Goal: Information Seeking & Learning: Find specific fact

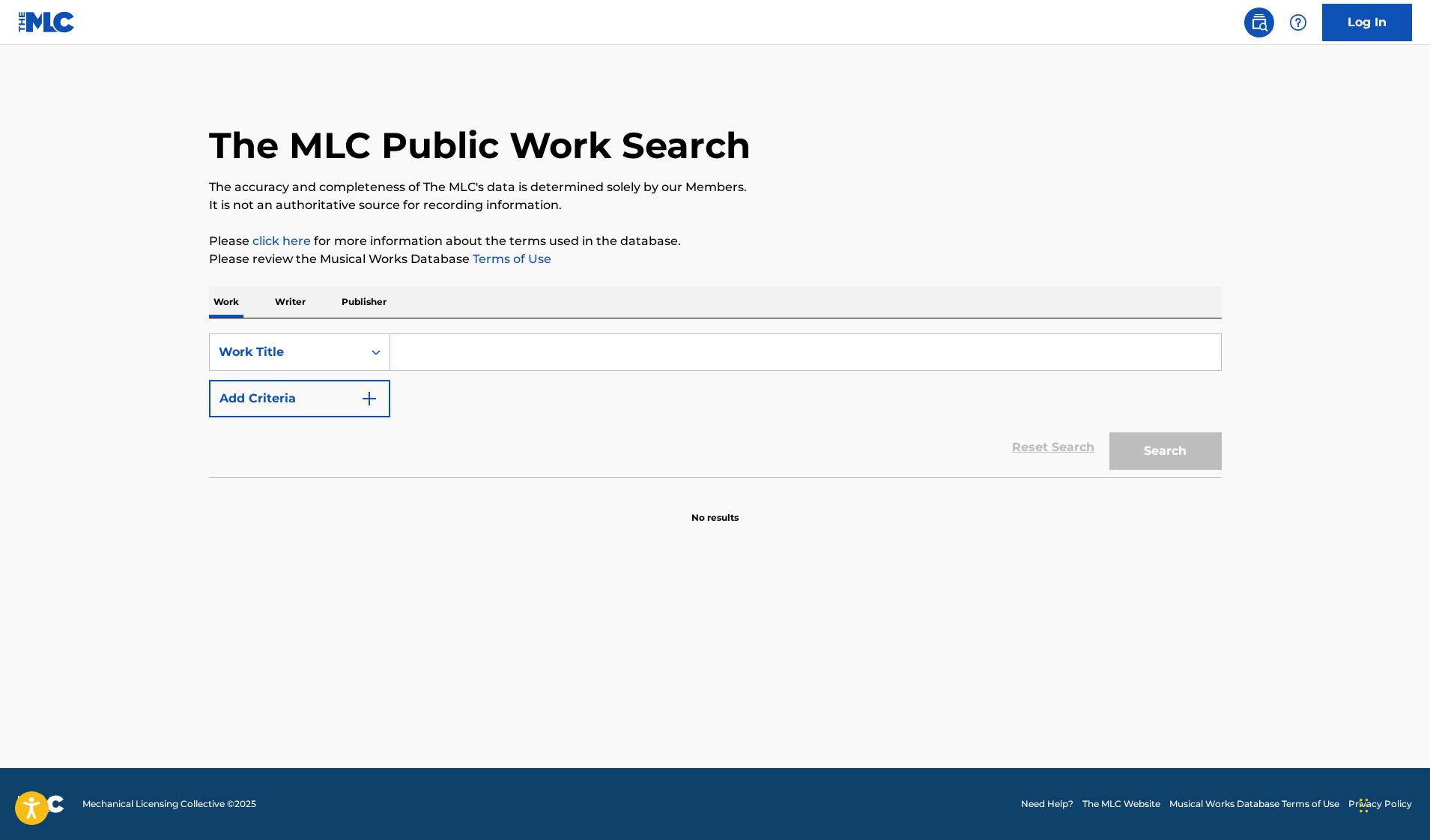
click at [429, 347] on input "Search Form" at bounding box center [806, 352] width 831 height 36
type input "22"
click at [379, 397] on button "Add Criteria" at bounding box center [299, 397] width 182 height 37
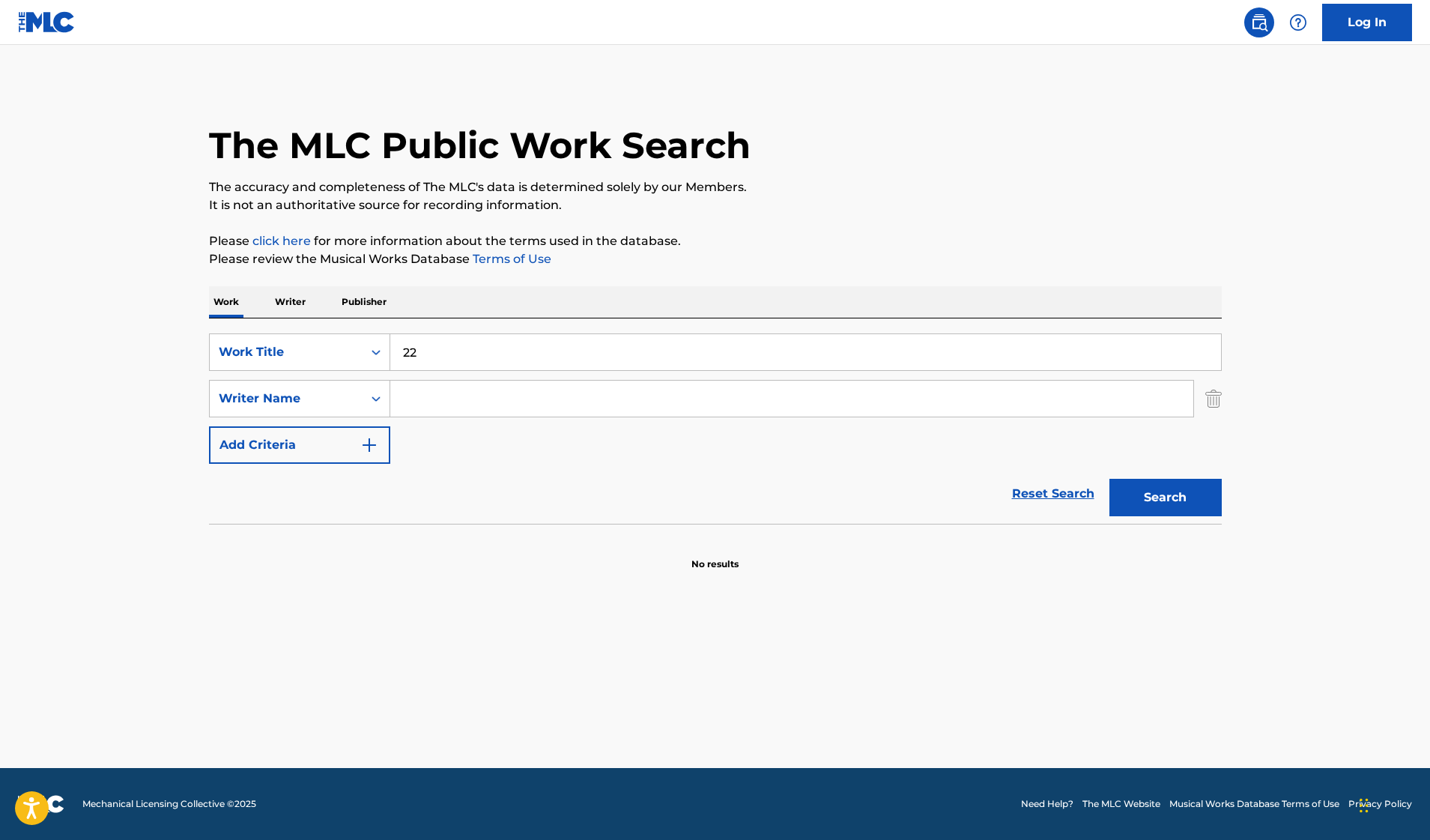
click at [417, 399] on input "Search Form" at bounding box center [791, 398] width 803 height 36
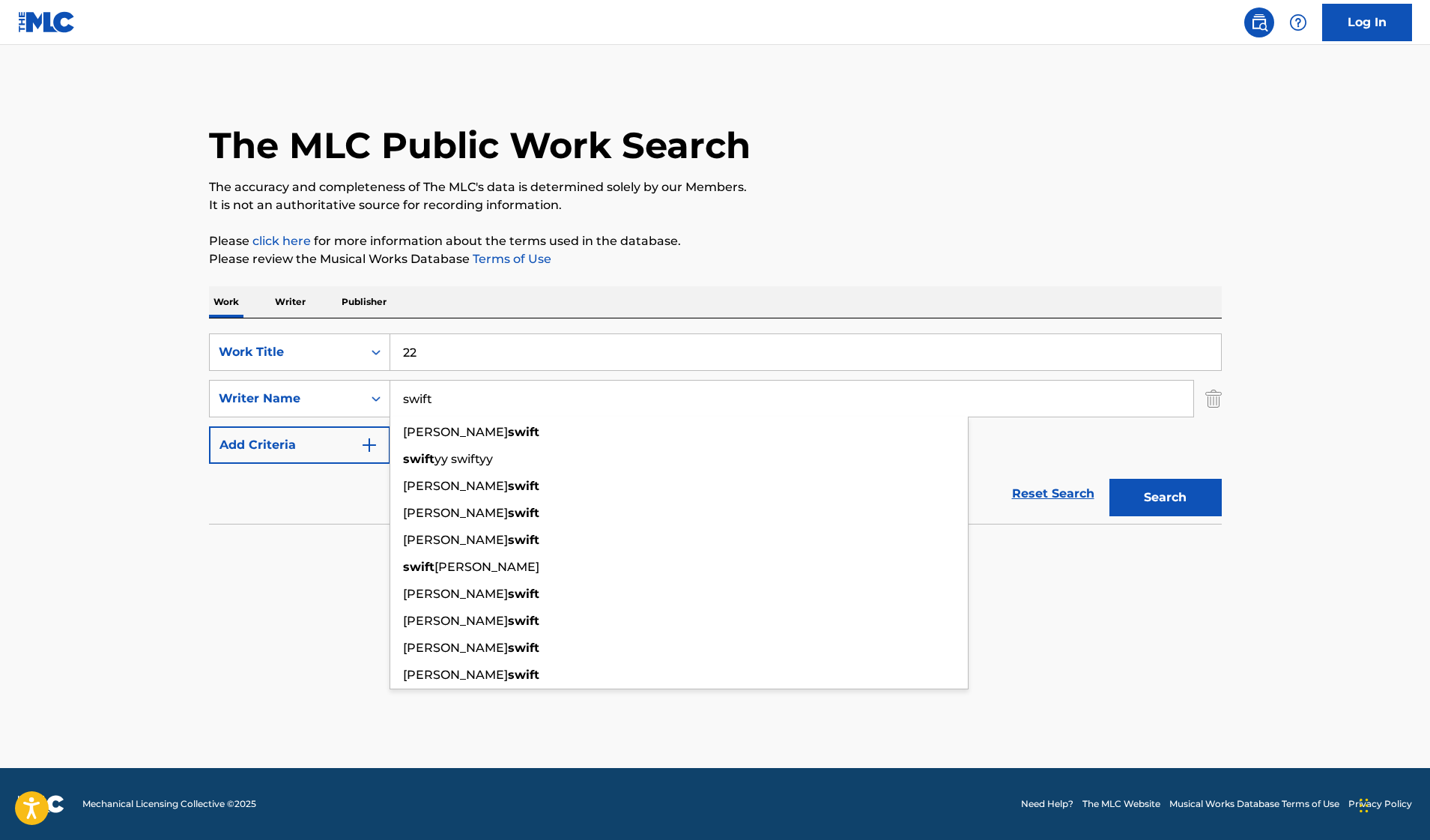
type input "swift"
click at [1109, 479] on button "Search" at bounding box center [1165, 497] width 112 height 37
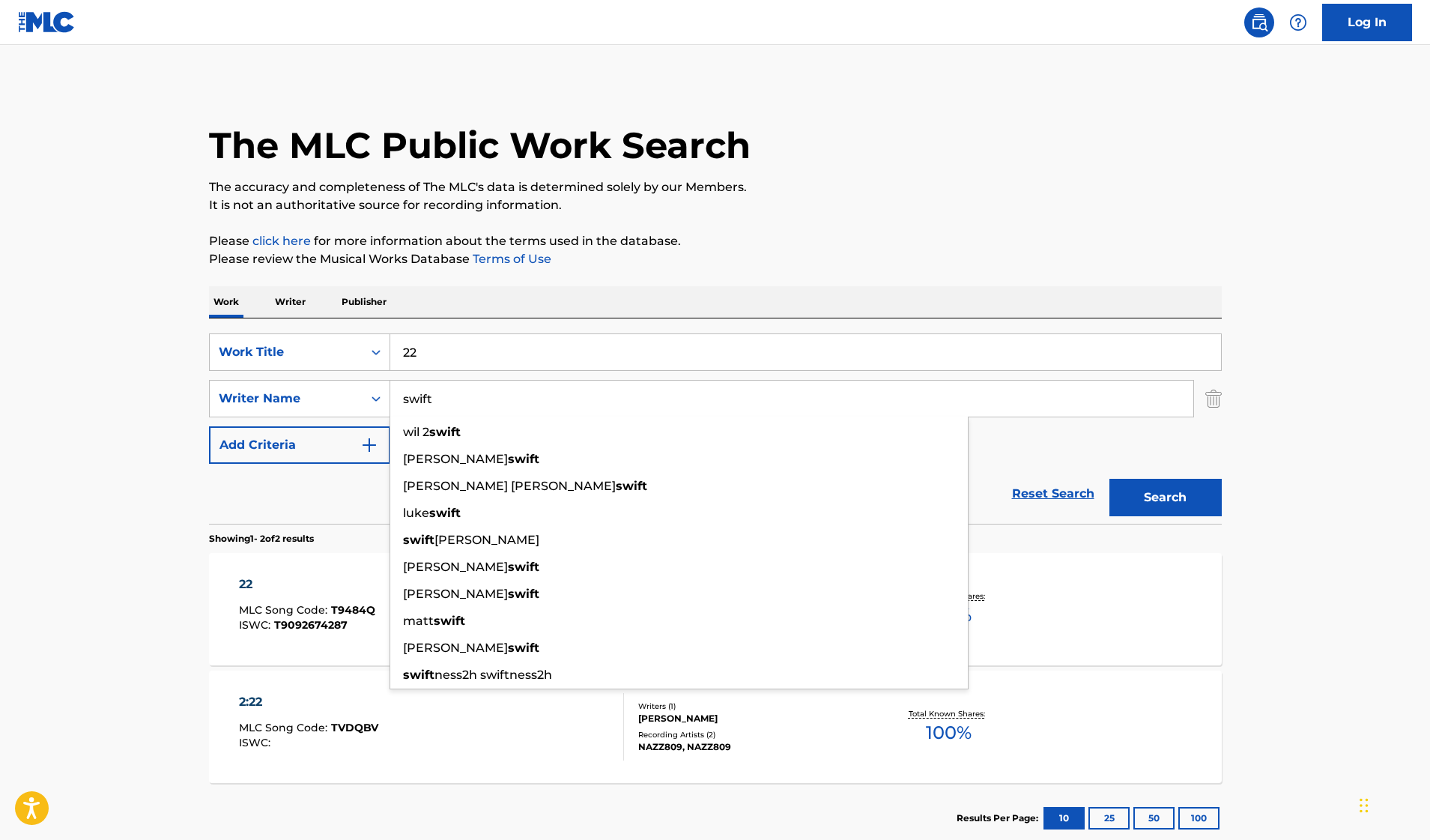
click at [358, 582] on div "22" at bounding box center [307, 584] width 136 height 18
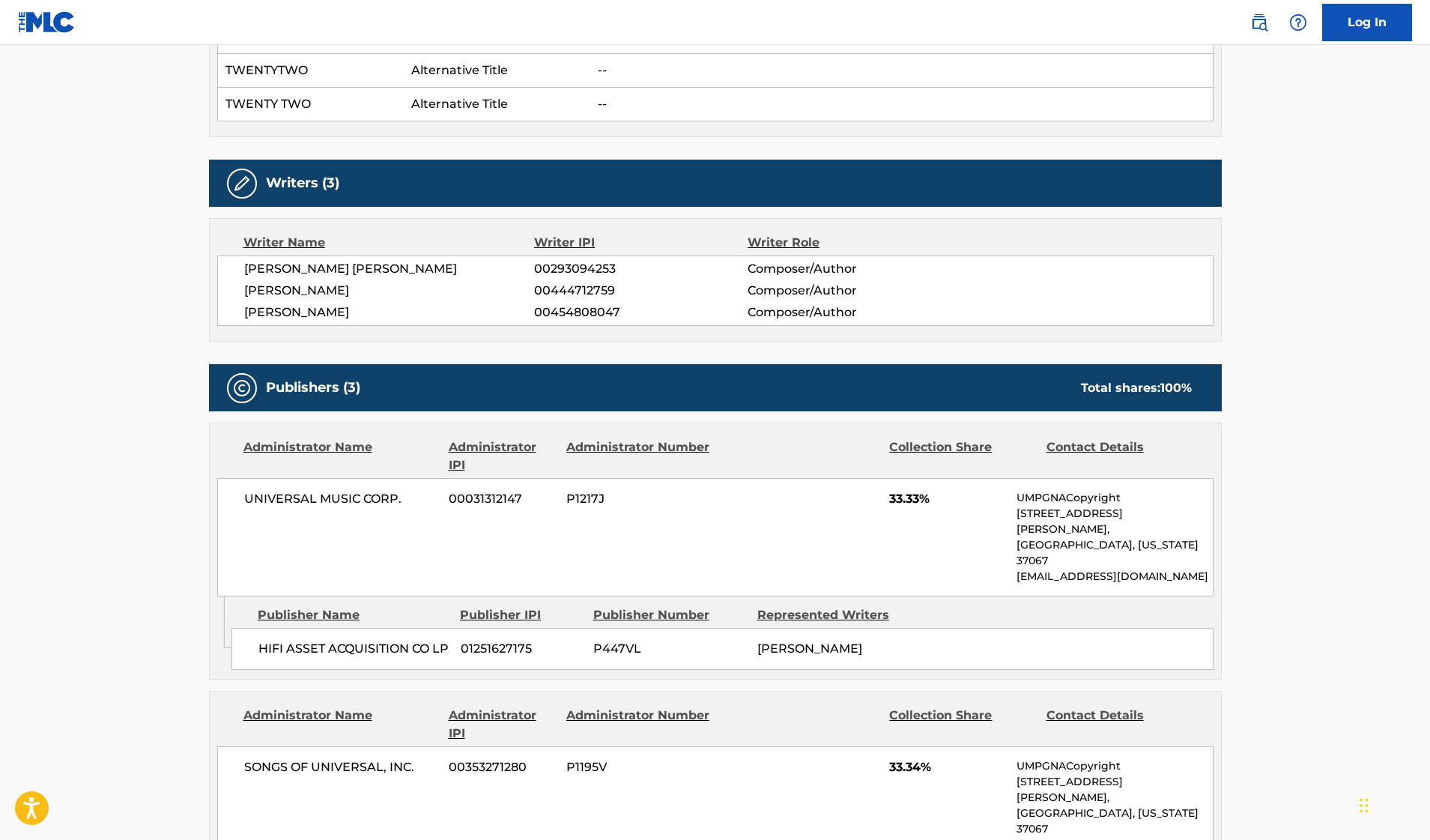
scroll to position [555, 0]
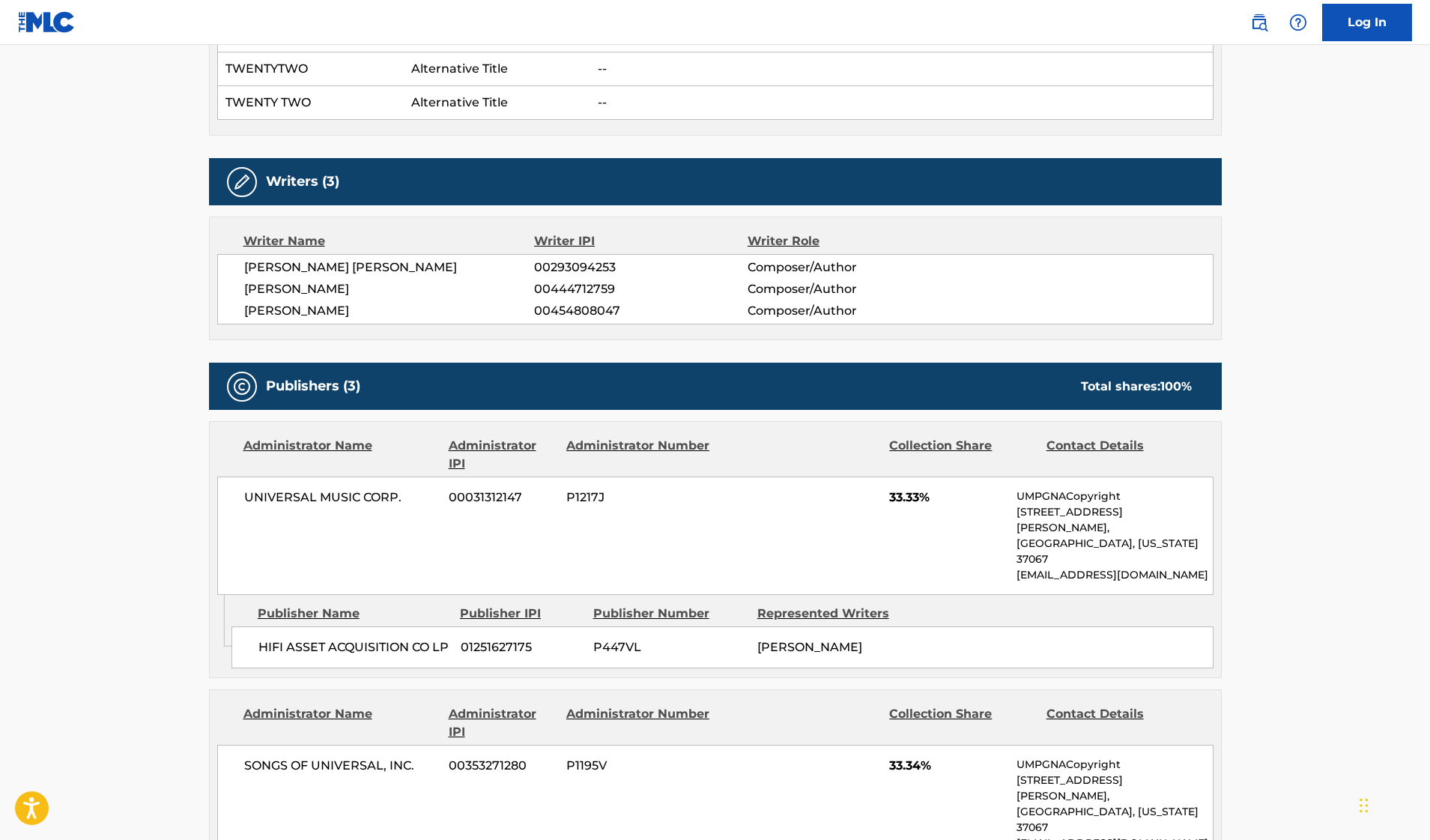
click at [1016, 525] on div "UNIVERSAL MUSIC CORP. 00031312147 P1217J 33.33% UMPGNACopyright [STREET_ADDRESS…" at bounding box center [715, 535] width 996 height 118
drag, startPoint x: 1016, startPoint y: 525, endPoint x: 1168, endPoint y: 520, distance: 152.1
click at [1168, 567] on p "[EMAIL_ADDRESS][DOMAIN_NAME]" at bounding box center [1114, 574] width 195 height 15
copy p "[EMAIL_ADDRESS][DOMAIN_NAME]"
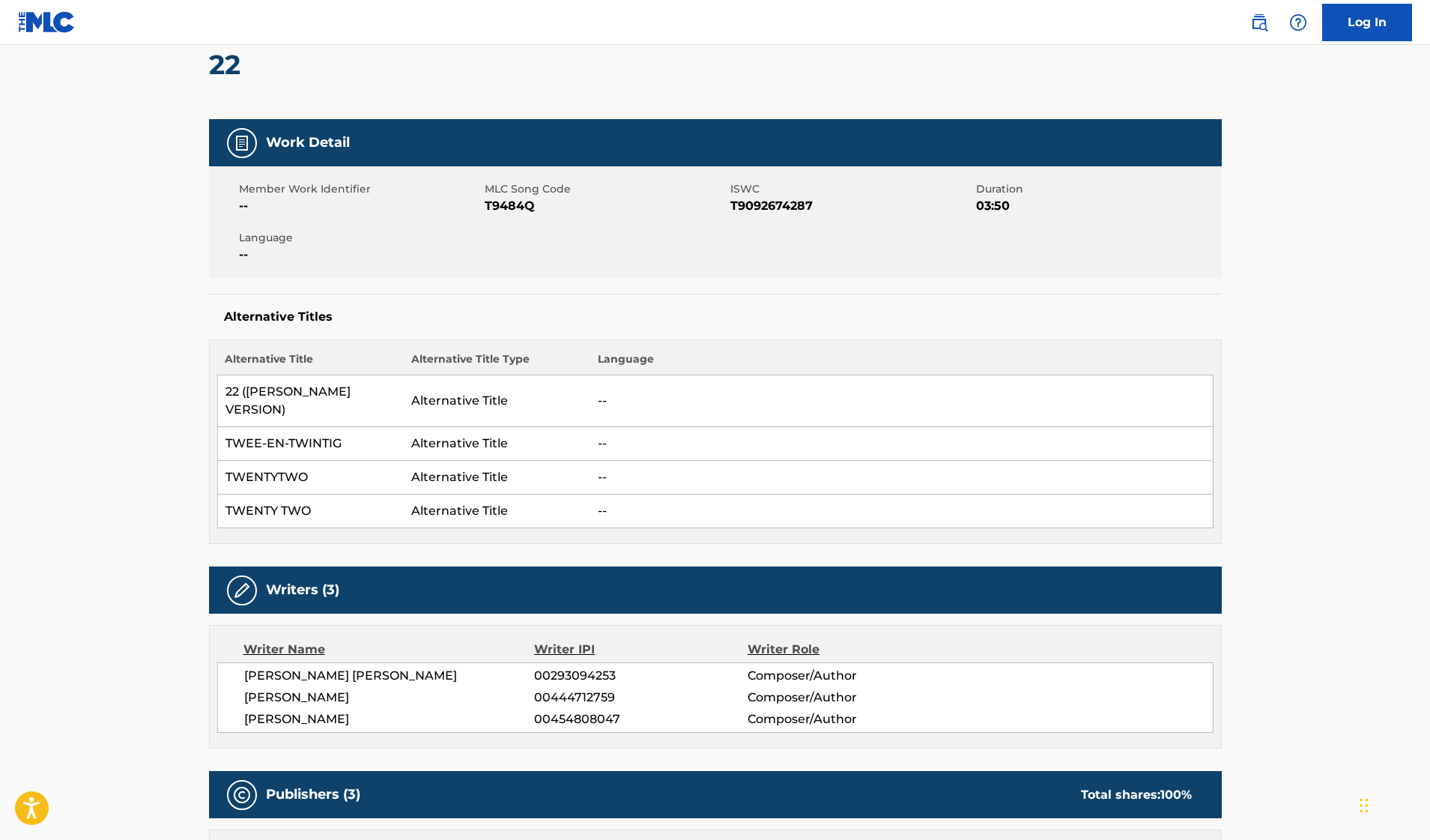
scroll to position [0, 0]
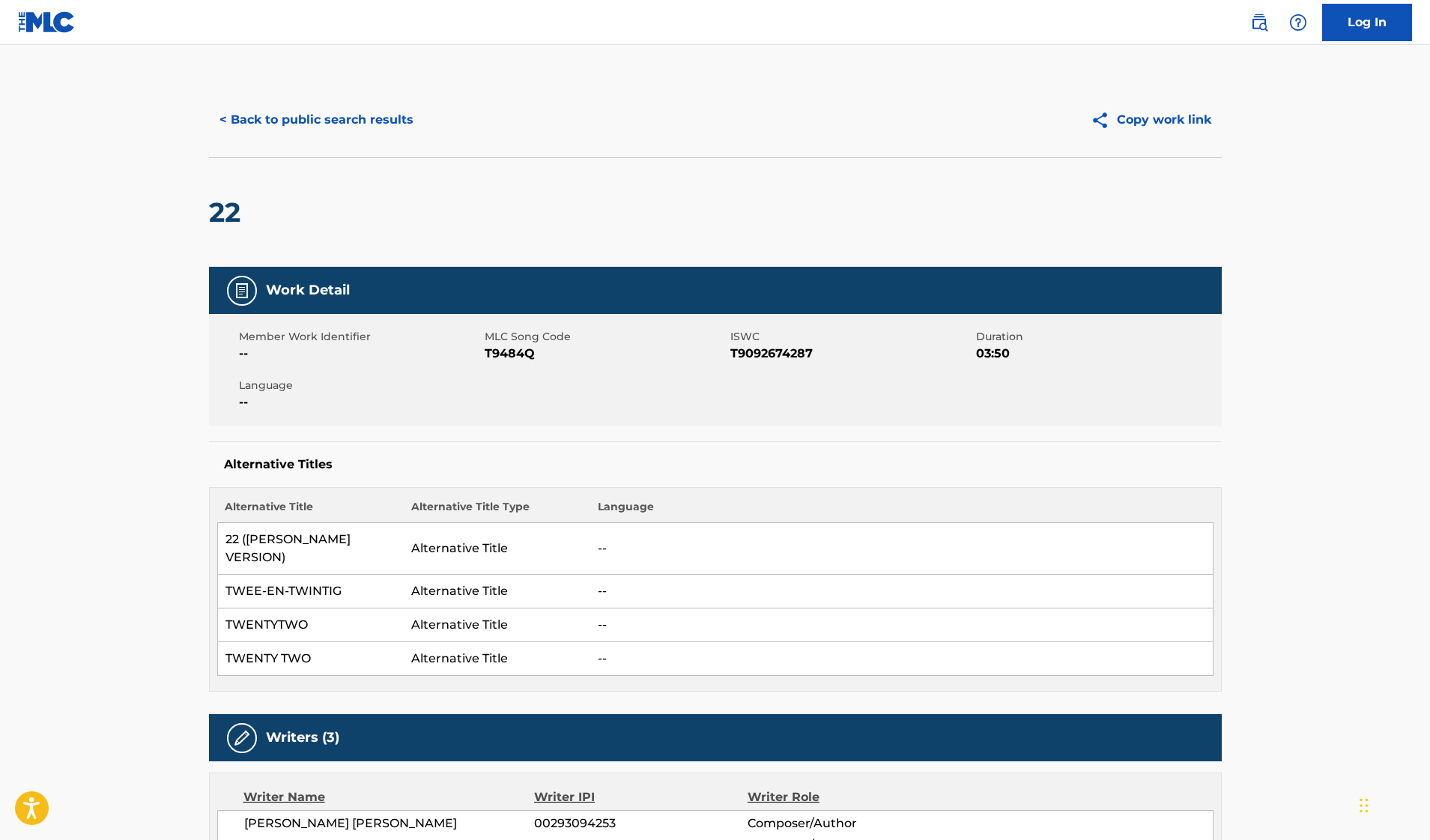
click at [334, 118] on button "< Back to public search results" at bounding box center [316, 119] width 215 height 37
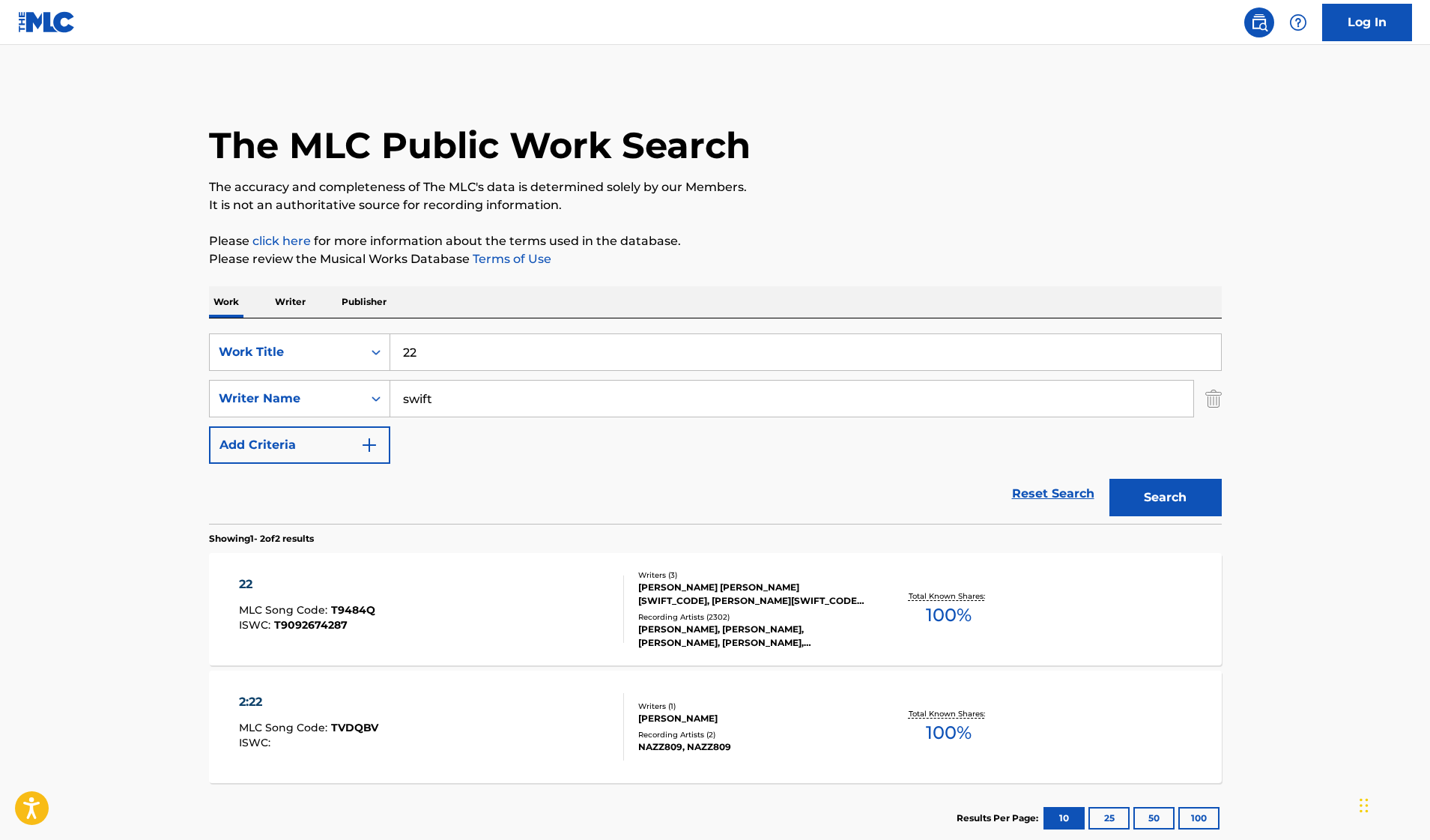
click at [1205, 390] on img "Search Form" at bounding box center [1213, 397] width 16 height 37
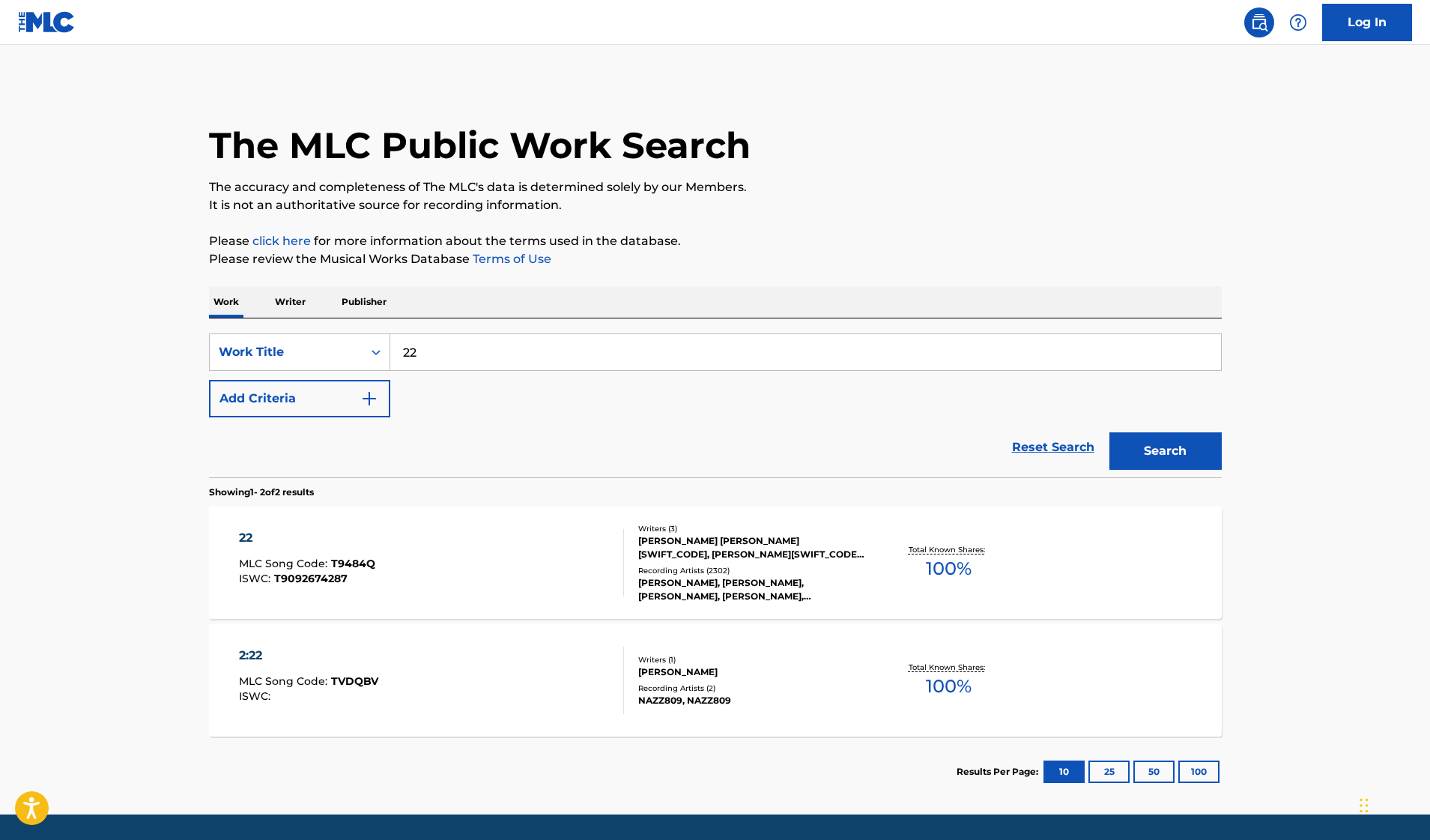
click at [498, 347] on input "22" at bounding box center [806, 352] width 831 height 36
paste input "T3023893707"
type input "T3023893707"
click at [360, 367] on div "Work Title" at bounding box center [299, 351] width 182 height 37
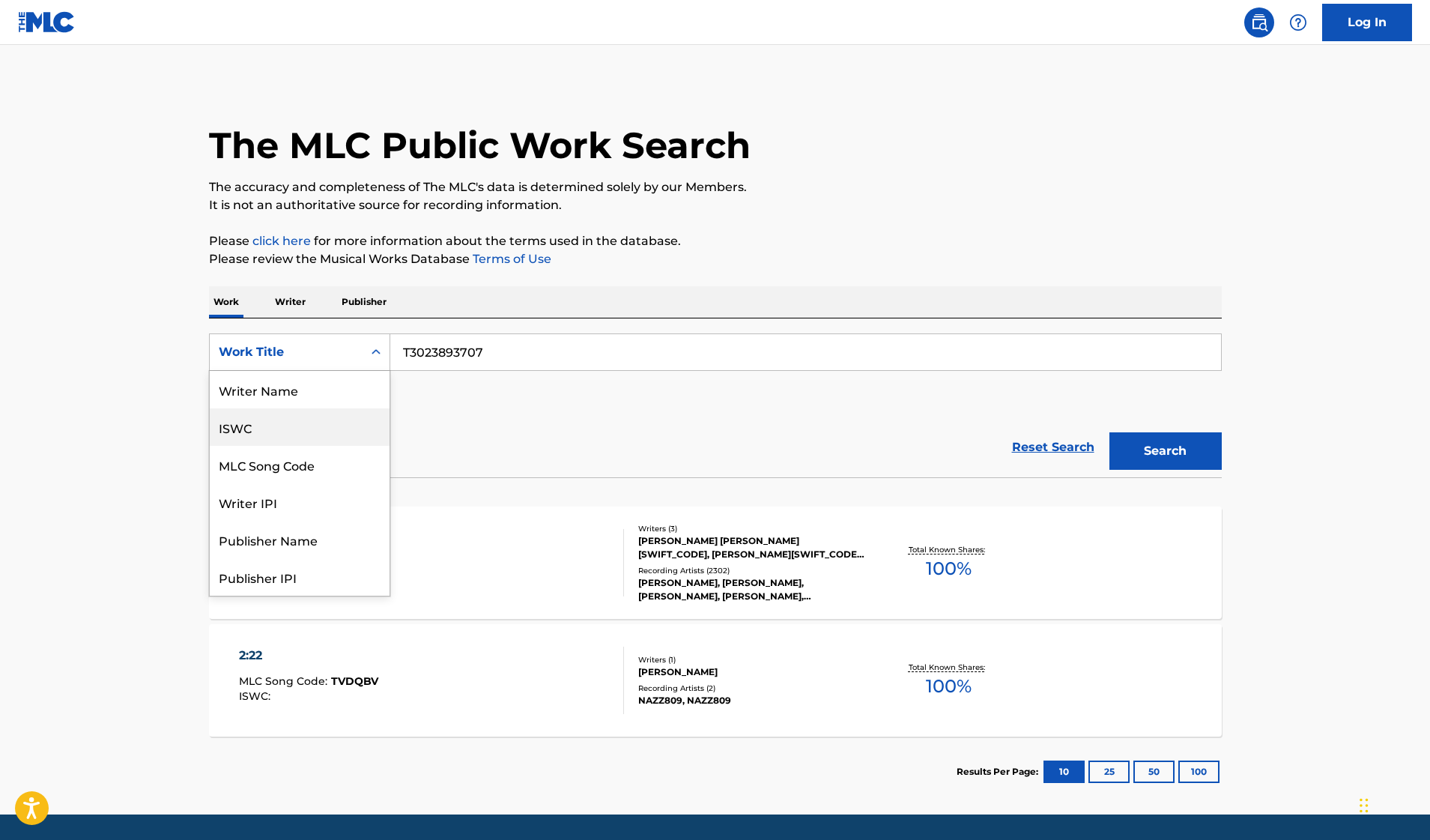
click at [285, 423] on div "ISWC" at bounding box center [299, 426] width 180 height 37
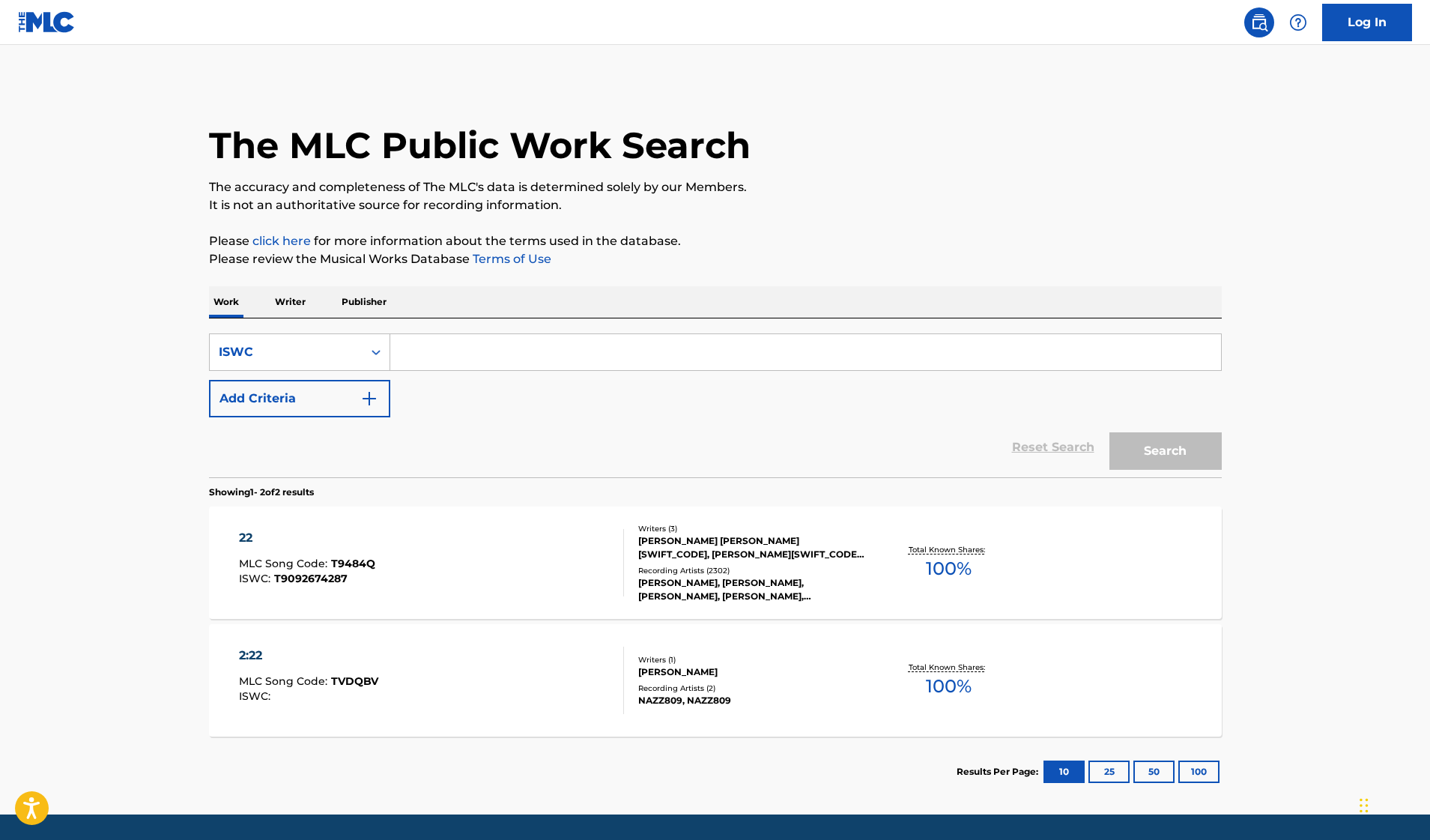
click at [407, 360] on input "Search Form" at bounding box center [806, 352] width 831 height 36
paste input "T3023893707"
type input "T3023893707"
click at [1165, 437] on button "Search" at bounding box center [1165, 451] width 112 height 37
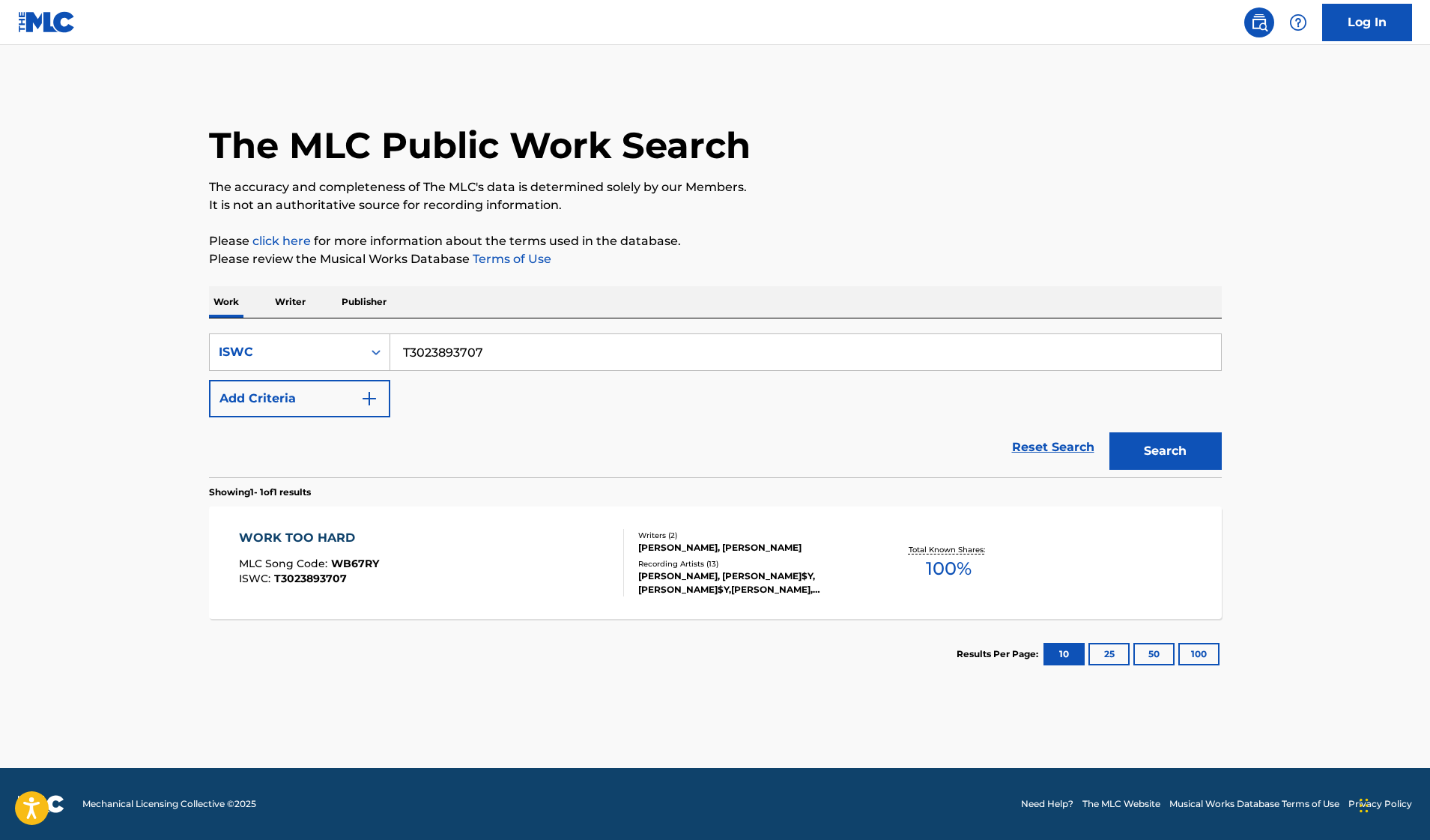
click at [734, 573] on div "[PERSON_NAME], [PERSON_NAME]$Y, [PERSON_NAME]$Y,[PERSON_NAME], [PERSON_NAME]$Y|…" at bounding box center [752, 583] width 226 height 27
